Goal: Register for event/course

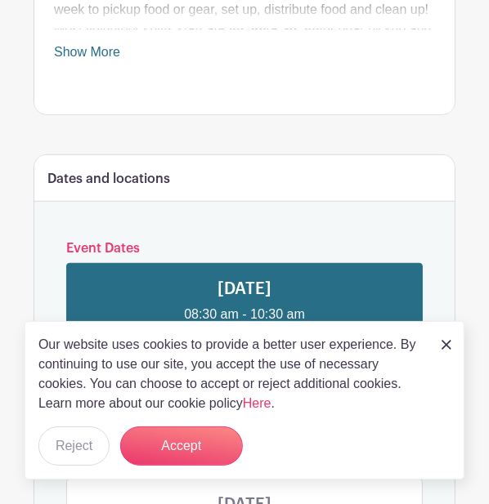
scroll to position [688, 0]
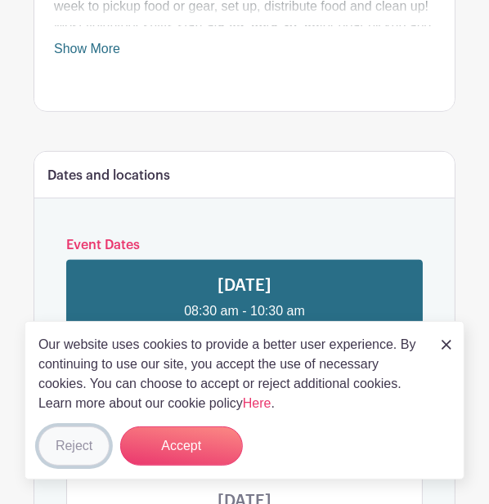
click at [60, 466] on button "Reject" at bounding box center [73, 446] width 71 height 39
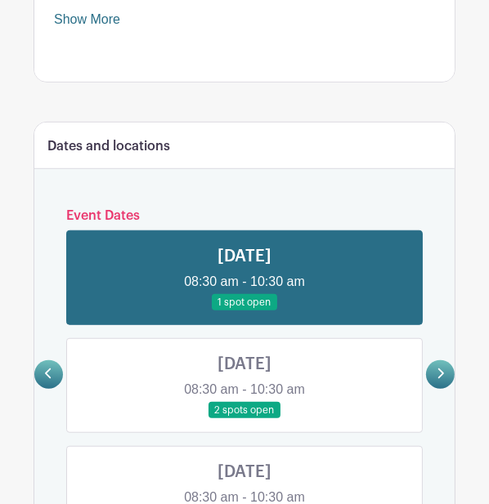
scroll to position [724, 0]
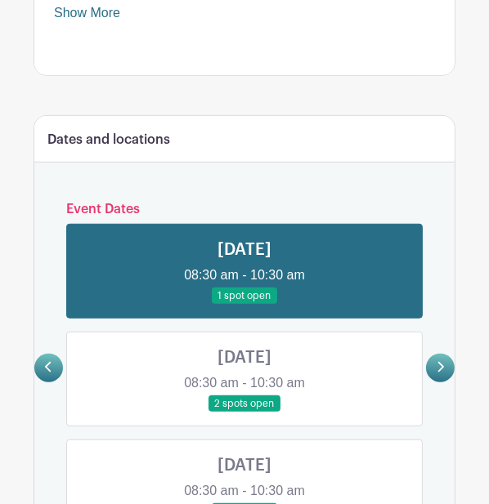
click at [244, 305] on link at bounding box center [244, 305] width 0 height 0
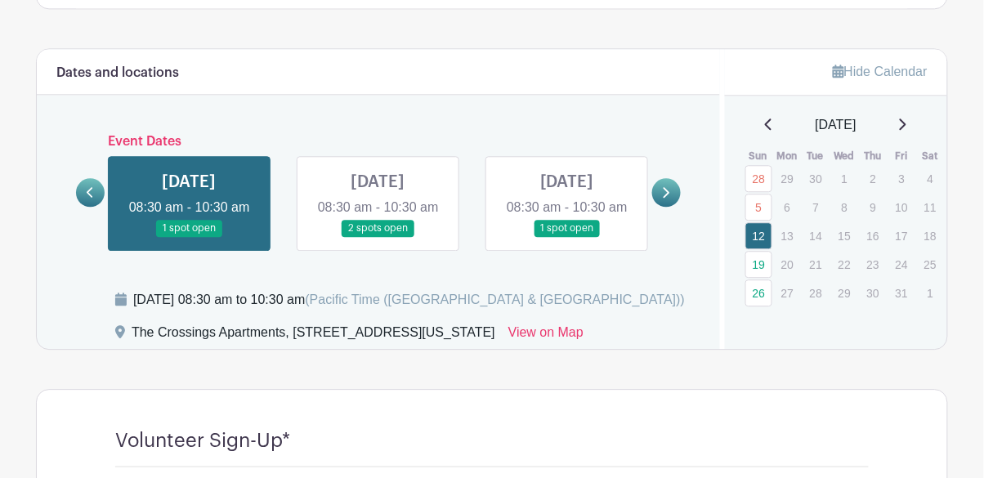
scroll to position [831, 0]
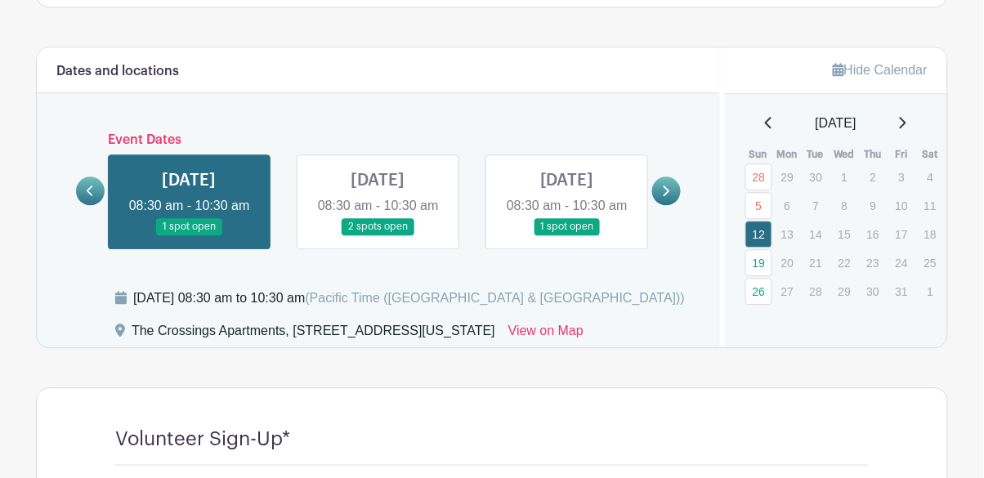
click at [190, 235] on link at bounding box center [190, 235] width 0 height 0
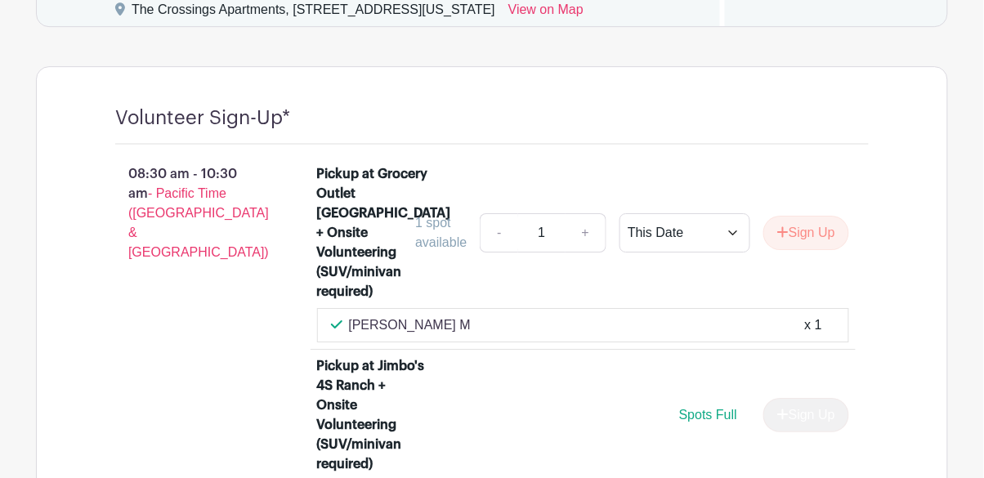
scroll to position [1146, 0]
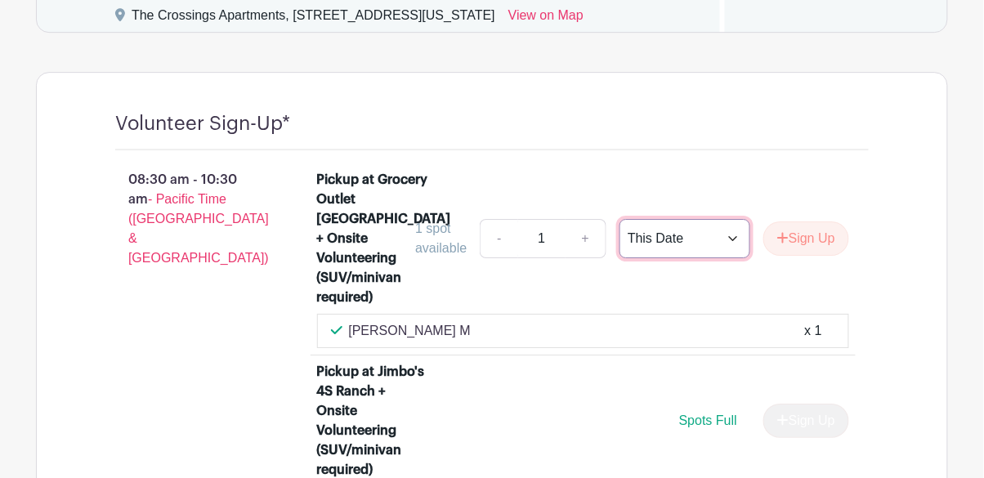
click at [488, 247] on select "This Date Select Dates" at bounding box center [685, 238] width 131 height 39
click at [488, 178] on div "08:30 am - 10:30 am - Pacific Time ([GEOGRAPHIC_DATA] & [GEOGRAPHIC_DATA]) Pick…" at bounding box center [492, 392] width 832 height 484
click at [488, 252] on button "Sign Up" at bounding box center [807, 239] width 86 height 34
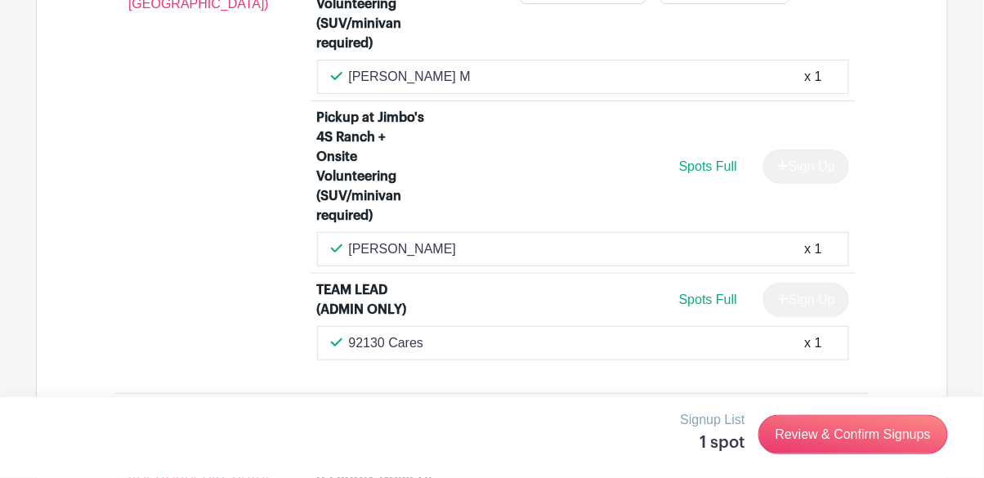
scroll to position [1401, 0]
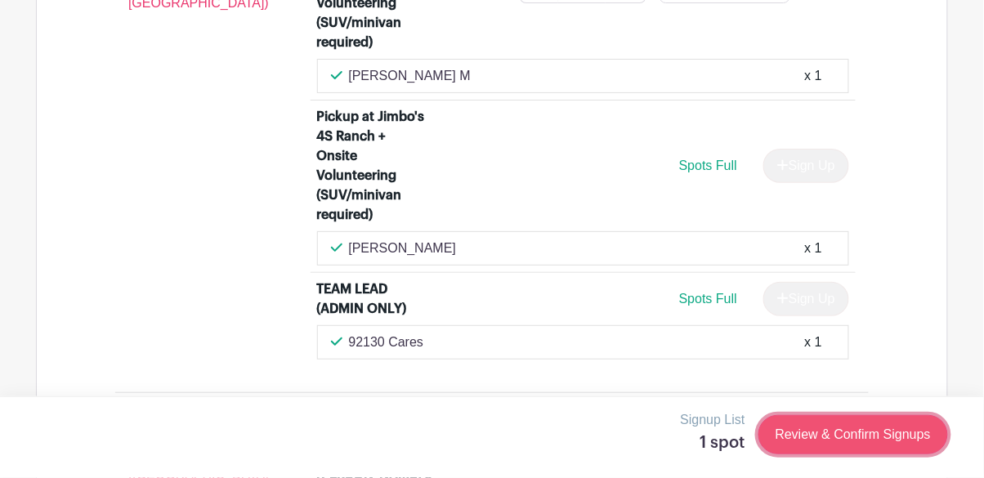
click at [488, 455] on link "Review & Confirm Signups" at bounding box center [854, 434] width 190 height 39
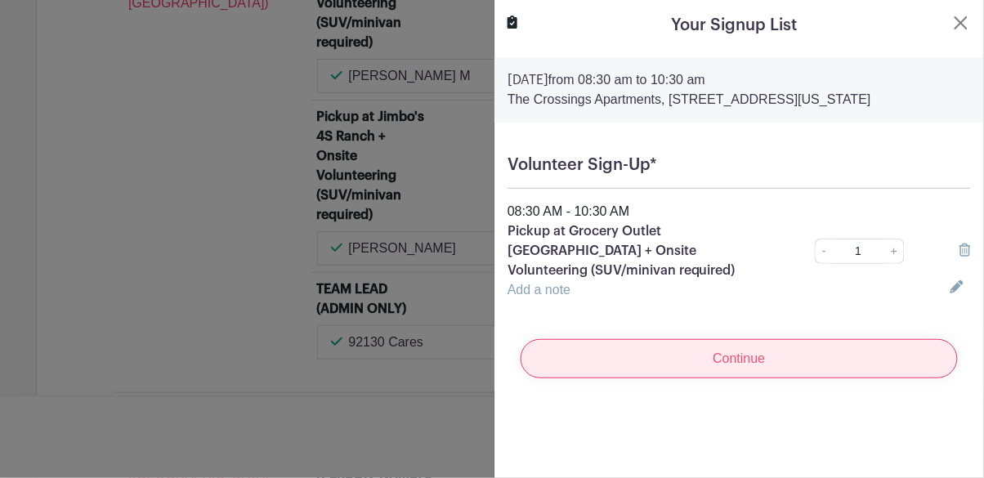
click at [488, 358] on input "Continue" at bounding box center [739, 358] width 437 height 39
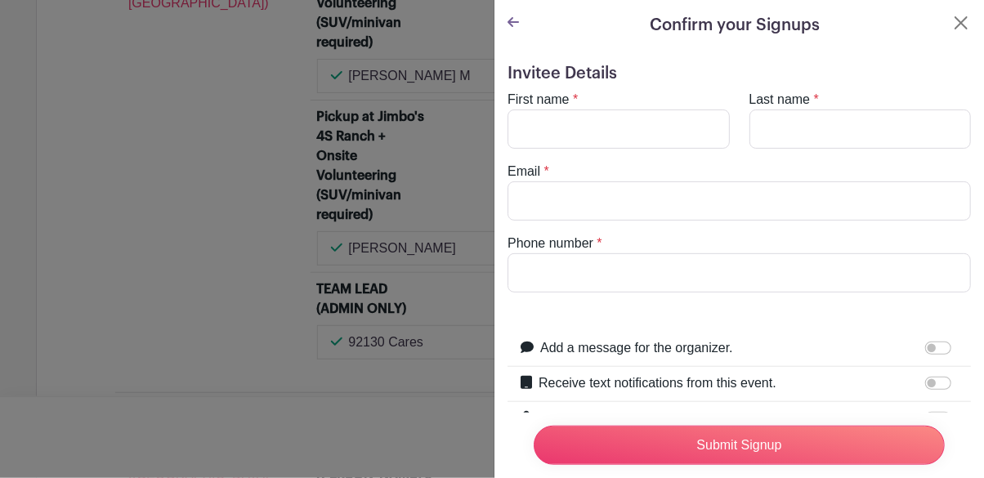
click at [488, 106] on label "First name" at bounding box center [539, 100] width 62 height 20
click at [488, 110] on input "First name" at bounding box center [619, 129] width 222 height 39
type input "[PERSON_NAME]"
click at [488, 130] on input "Last name" at bounding box center [861, 129] width 222 height 39
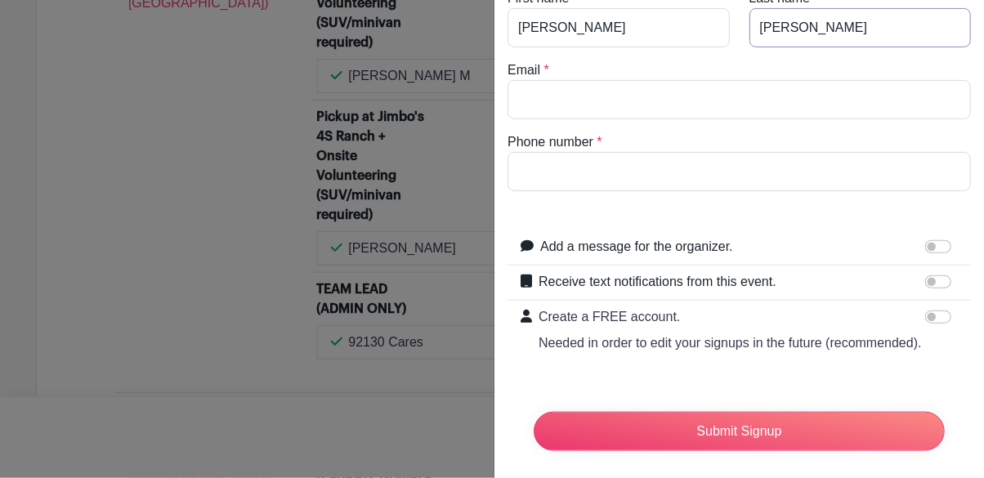
scroll to position [105, 0]
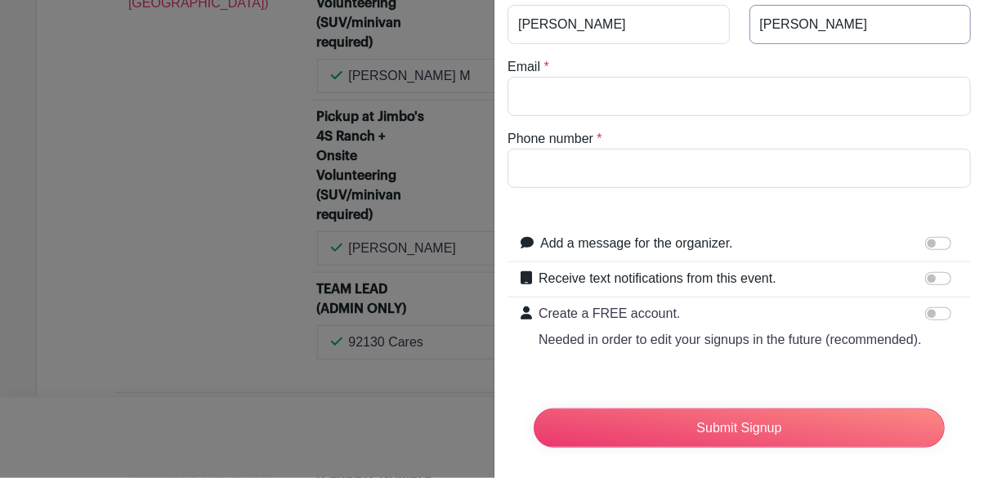
type input "[PERSON_NAME]"
click at [488, 89] on input "Email" at bounding box center [740, 96] width 464 height 39
type input "[EMAIL_ADDRESS][DOMAIN_NAME]"
click at [488, 157] on input "Phone number" at bounding box center [740, 168] width 464 height 39
type input "5"
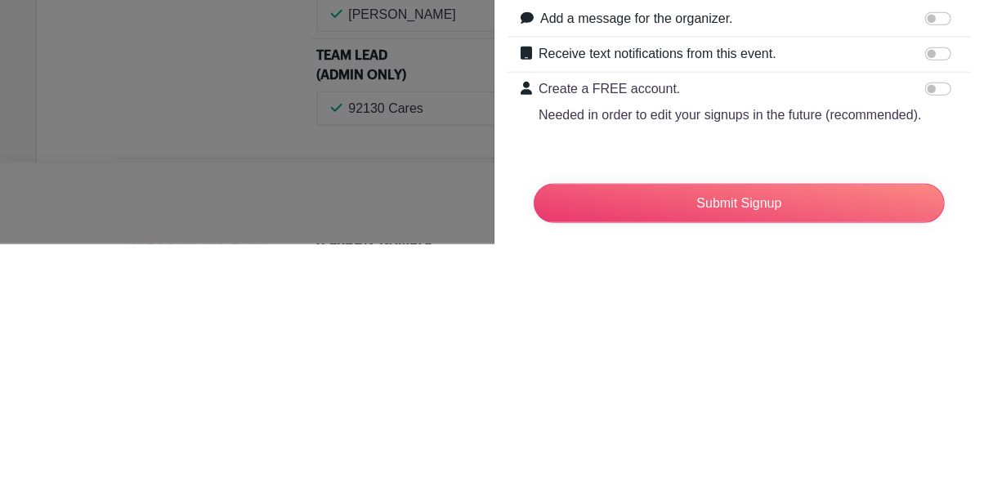
scroll to position [113, 0]
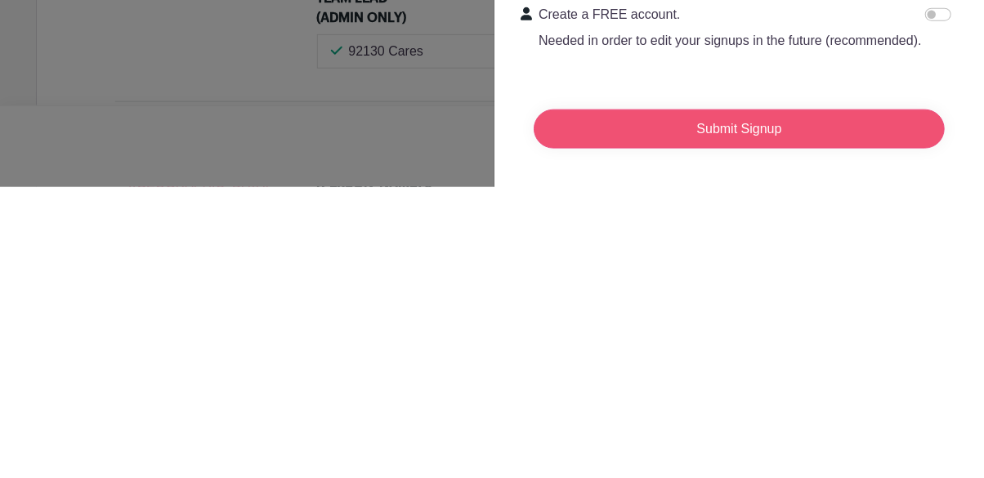
type input "[PHONE_NUMBER]"
click at [488, 414] on input "Submit Signup" at bounding box center [739, 420] width 411 height 39
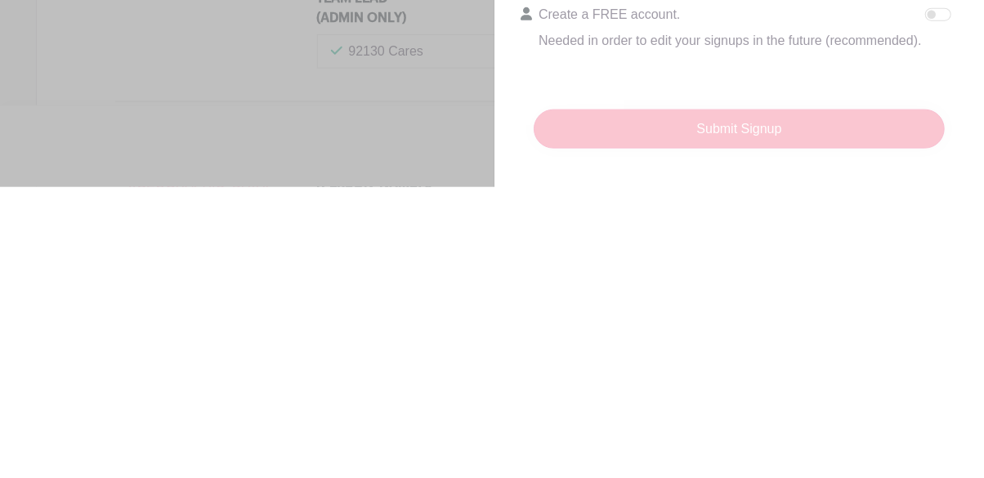
scroll to position [1401, 0]
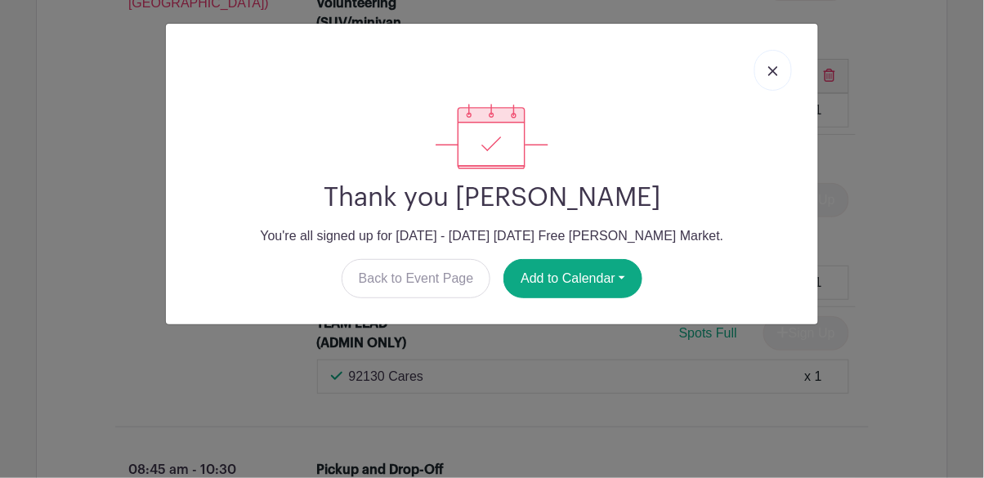
click at [488, 76] on link at bounding box center [774, 70] width 38 height 41
